Goal: Find specific page/section: Find specific page/section

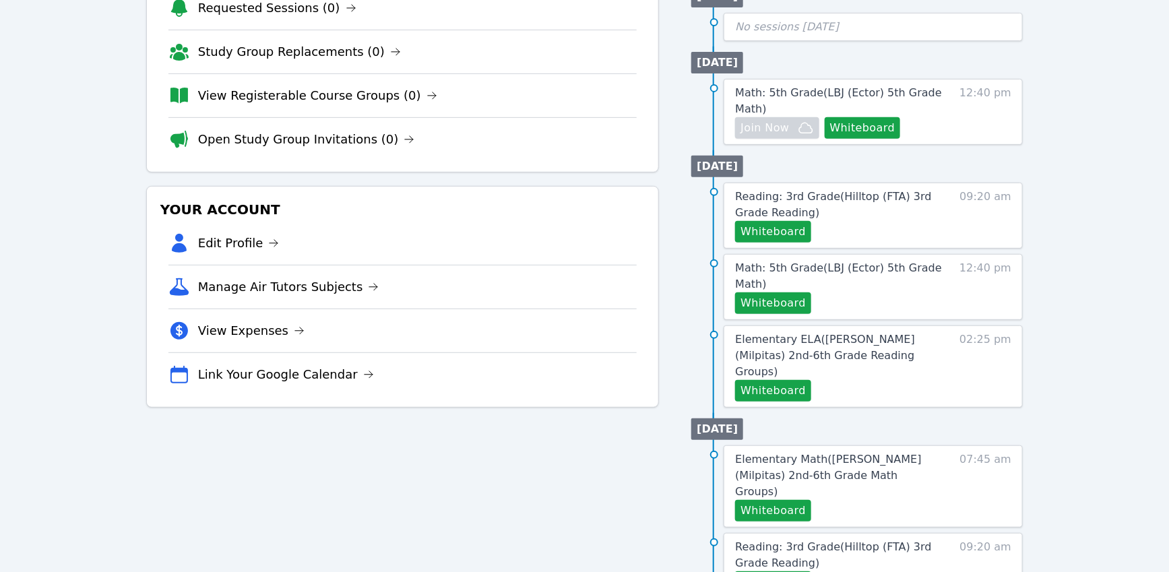
scroll to position [201, 0]
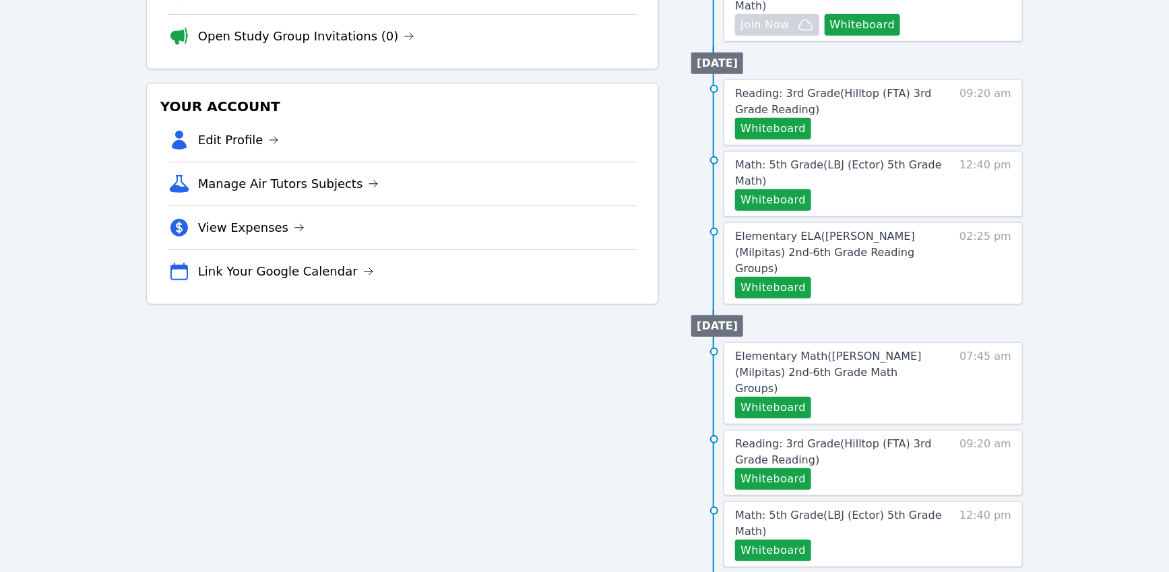
scroll to position [308, 0]
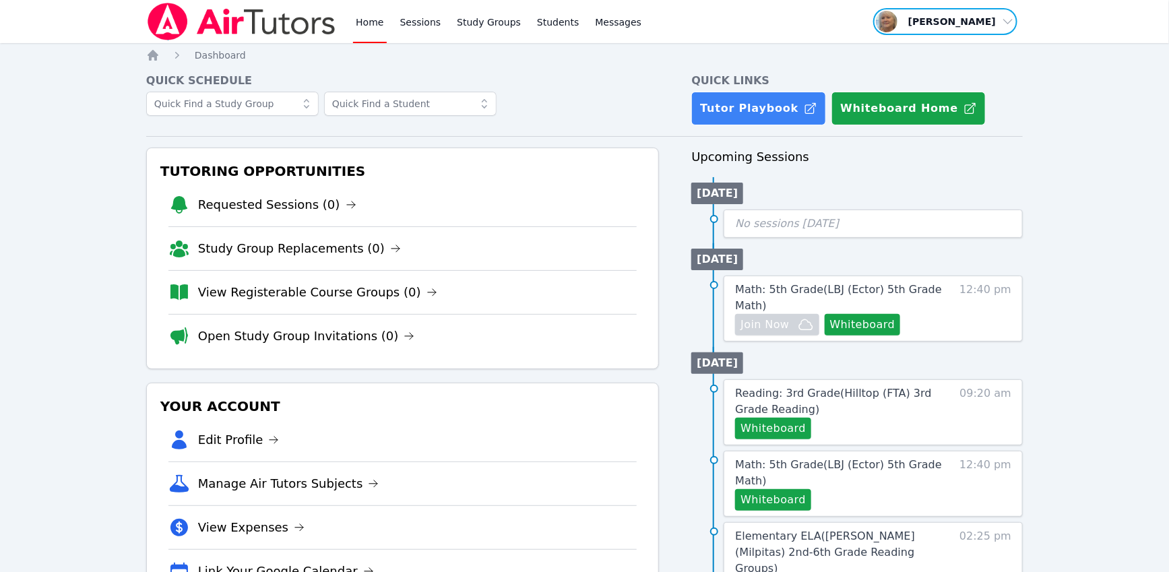
click at [959, 31] on span "button" at bounding box center [945, 22] width 147 height 30
click at [1087, 166] on div "Home Sessions Study Groups Students Messages Open user menu Winifred Edwards Op…" at bounding box center [584, 581] width 1169 height 1162
click at [1084, 196] on div "Home Sessions Study Groups Students Messages Open user menu Winifred Edwards Op…" at bounding box center [584, 581] width 1169 height 1162
click at [444, 26] on link "Sessions" at bounding box center [420, 21] width 46 height 43
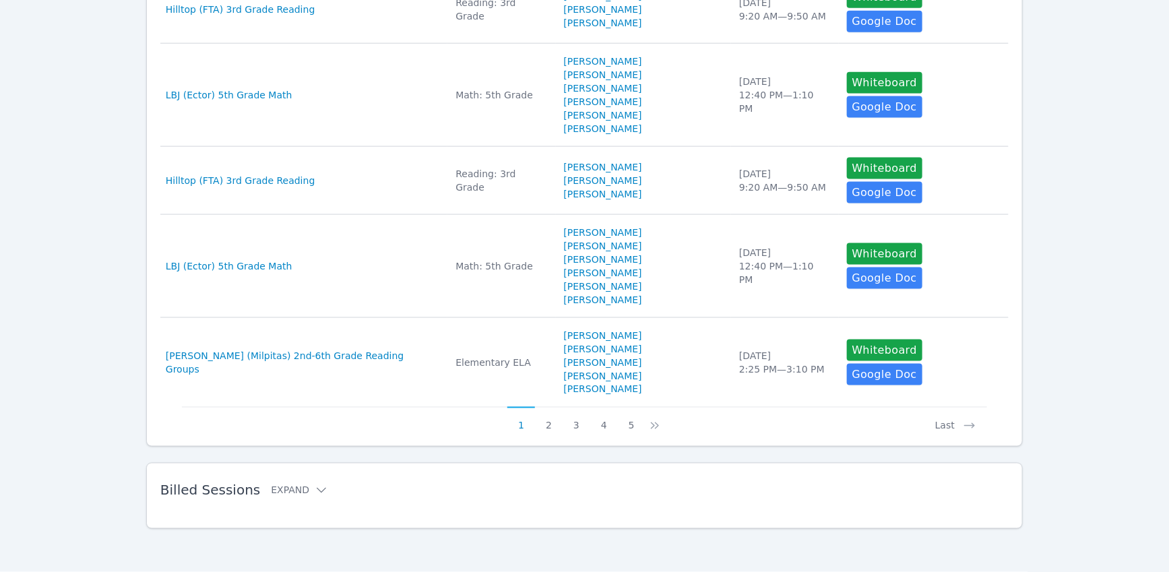
scroll to position [1117, 0]
click at [541, 407] on button "2" at bounding box center [549, 420] width 28 height 26
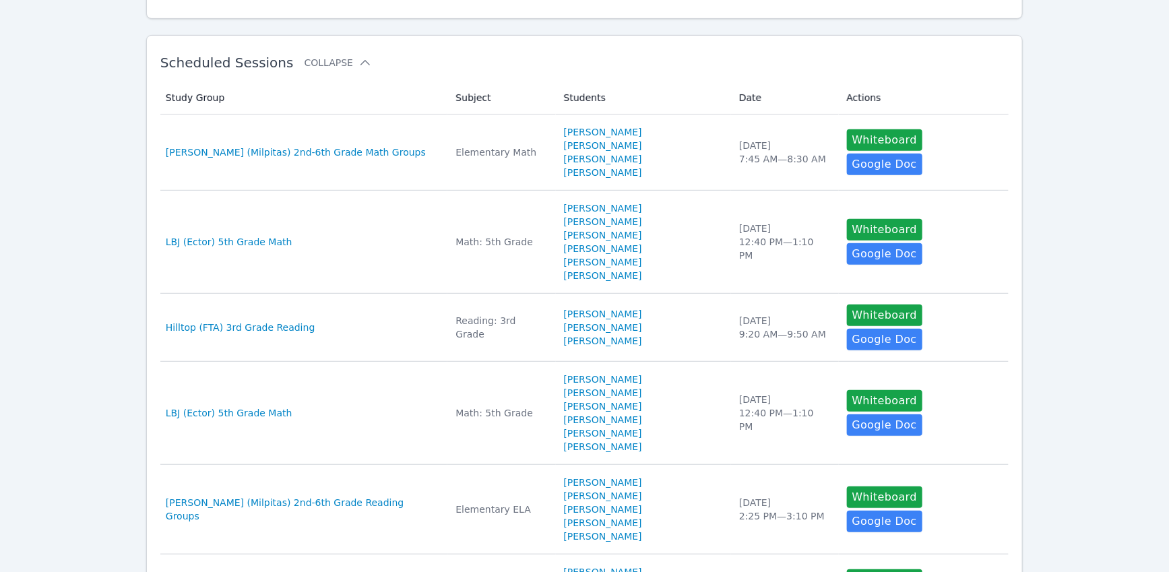
scroll to position [197, 0]
